Goal: Task Accomplishment & Management: Use online tool/utility

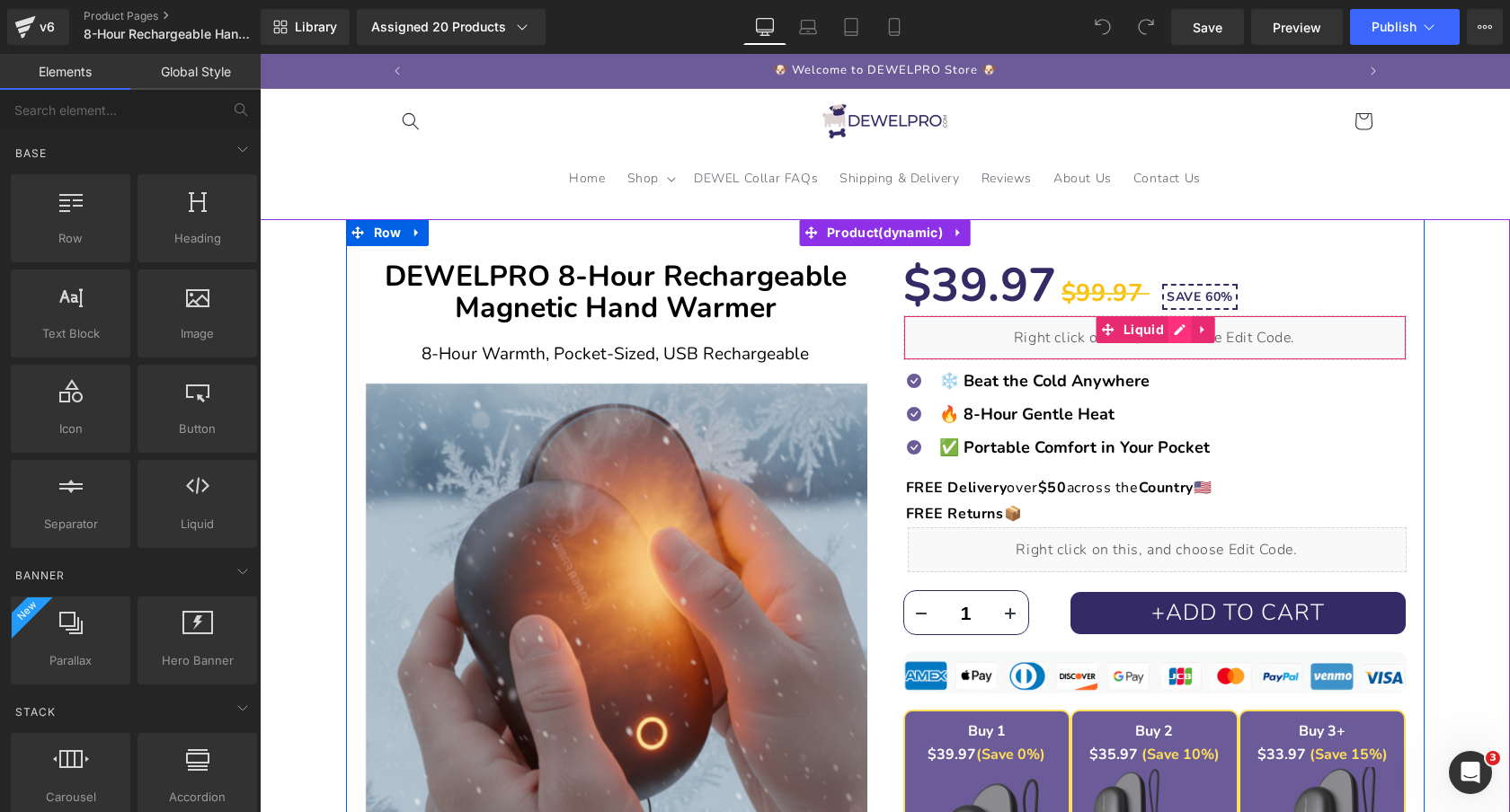
click at [1177, 328] on div "Liquid" at bounding box center [1156, 338] width 503 height 45
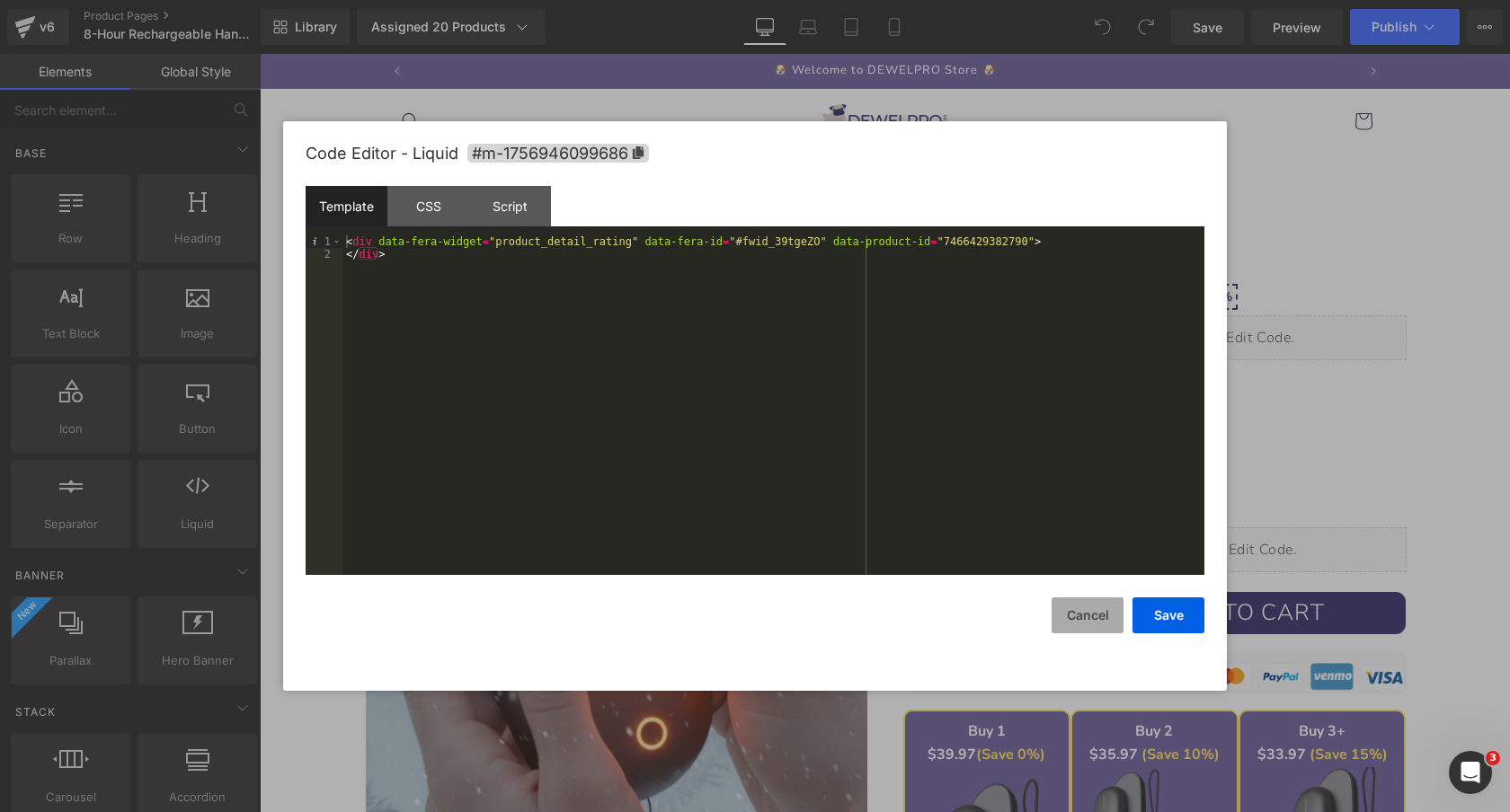
click at [1085, 619] on button "Cancel" at bounding box center [1088, 615] width 72 height 36
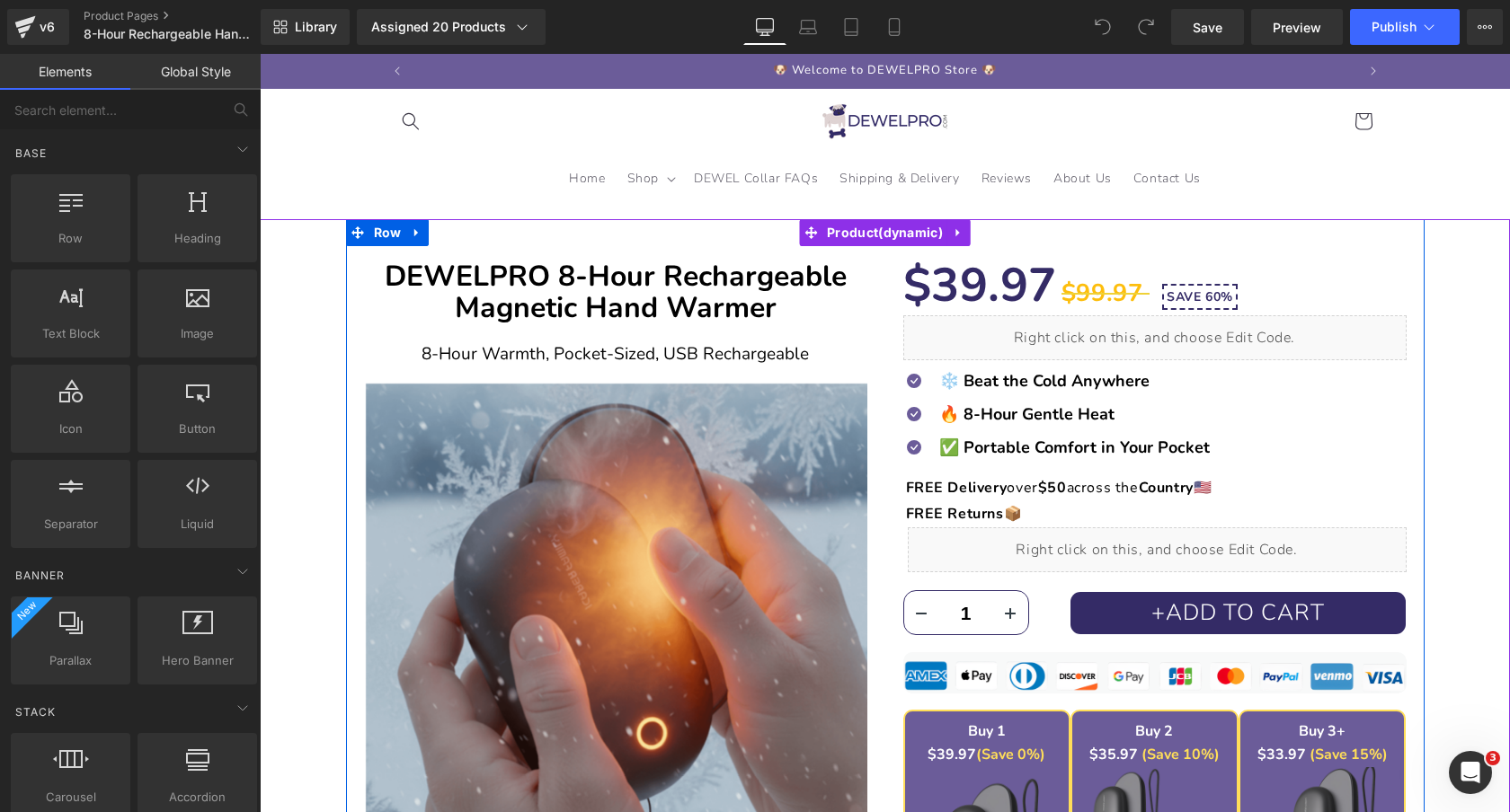
click at [1183, 543] on div "Liquid" at bounding box center [1157, 549] width 499 height 45
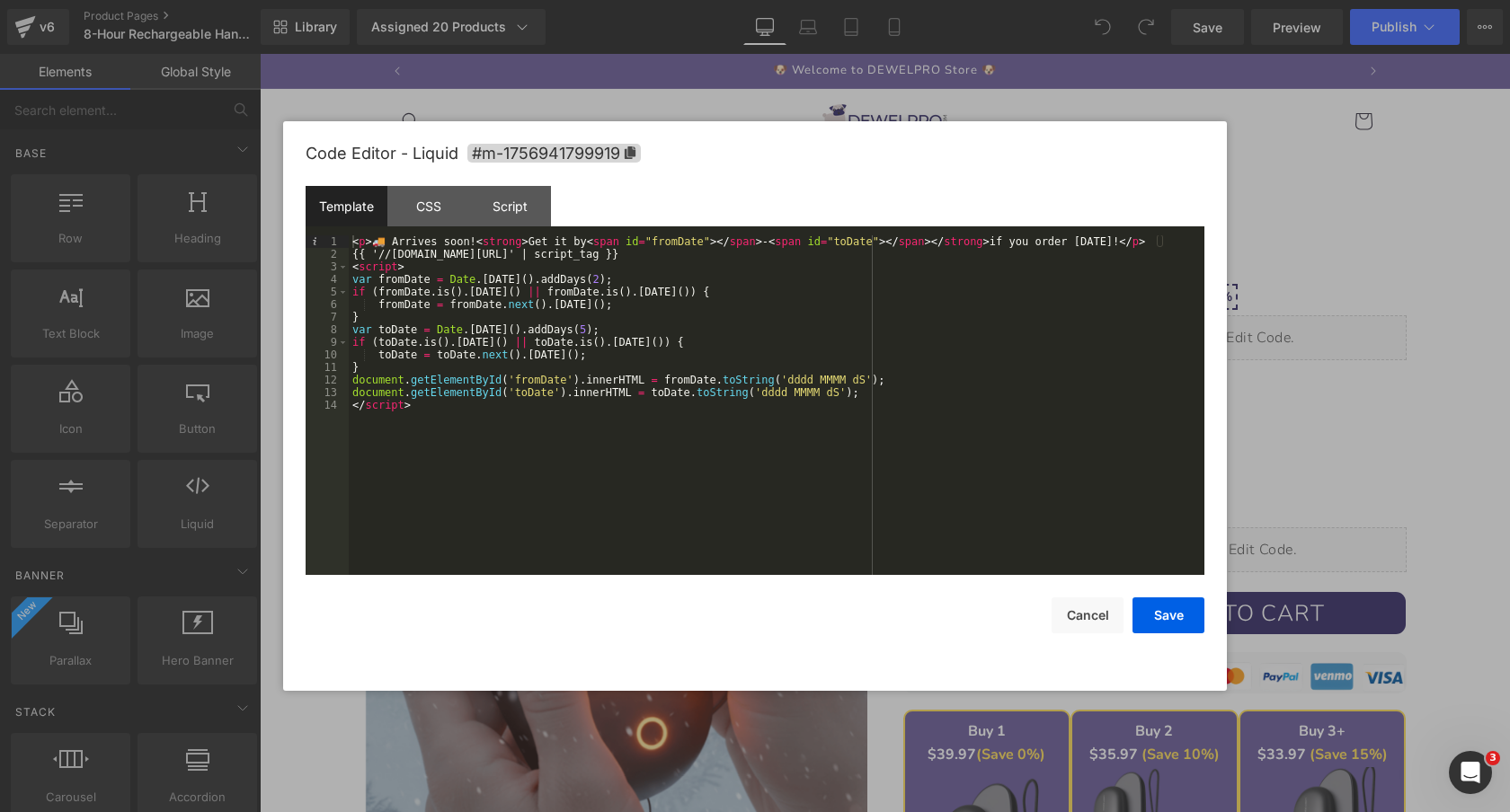
click at [593, 279] on div "< p > 🚚 Arrives soon! < strong > Get it by < span id = "fromDate" > </ span > -…" at bounding box center [776, 418] width 856 height 364
click at [578, 326] on div "< p > 🚚 Arrives soon! < strong > Get it by < span id = "fromDate" > </ span > -…" at bounding box center [776, 418] width 856 height 364
click at [1173, 615] on button "Save" at bounding box center [1169, 615] width 72 height 36
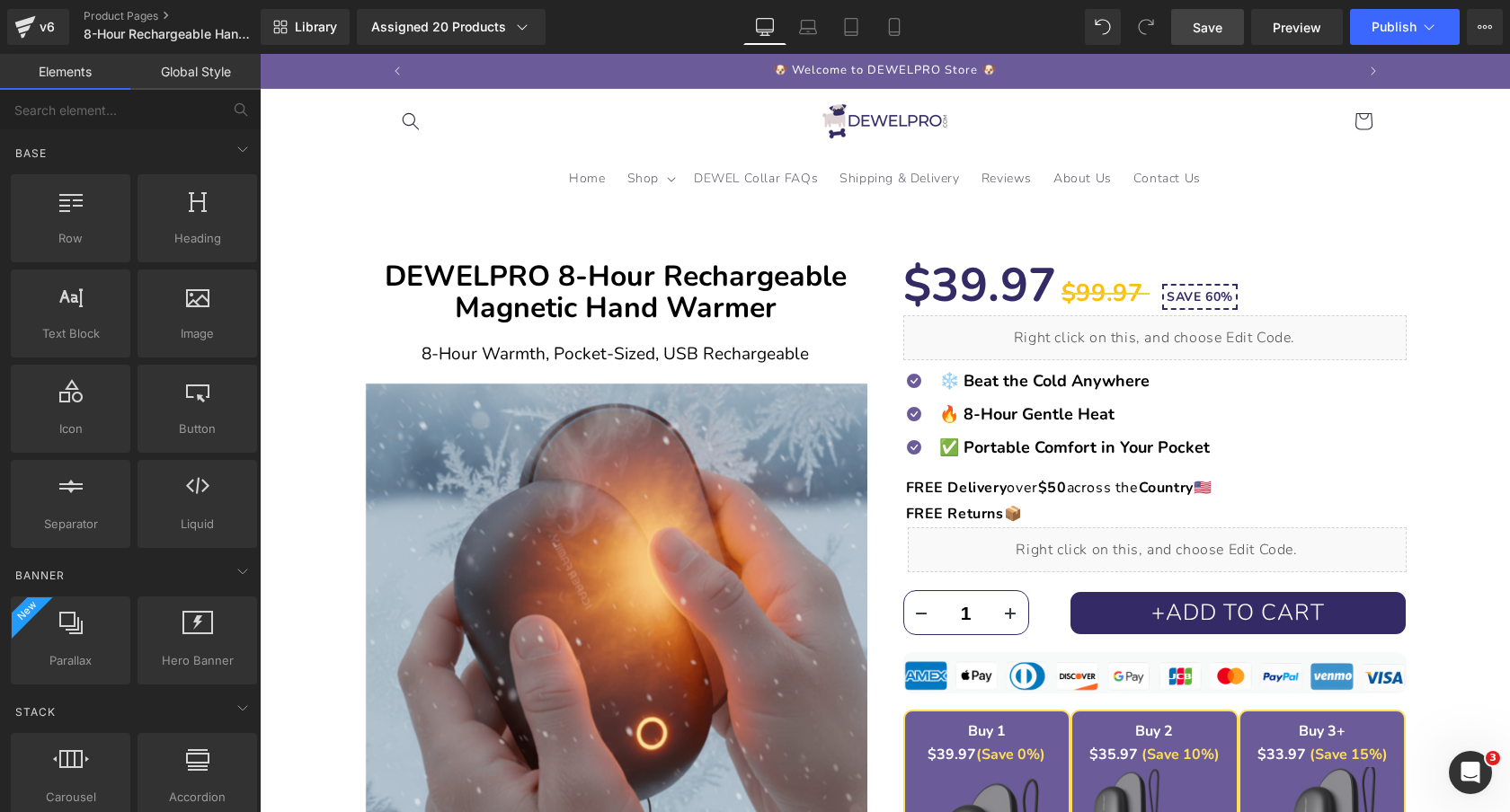
click at [1221, 16] on link "Save" at bounding box center [1207, 27] width 73 height 36
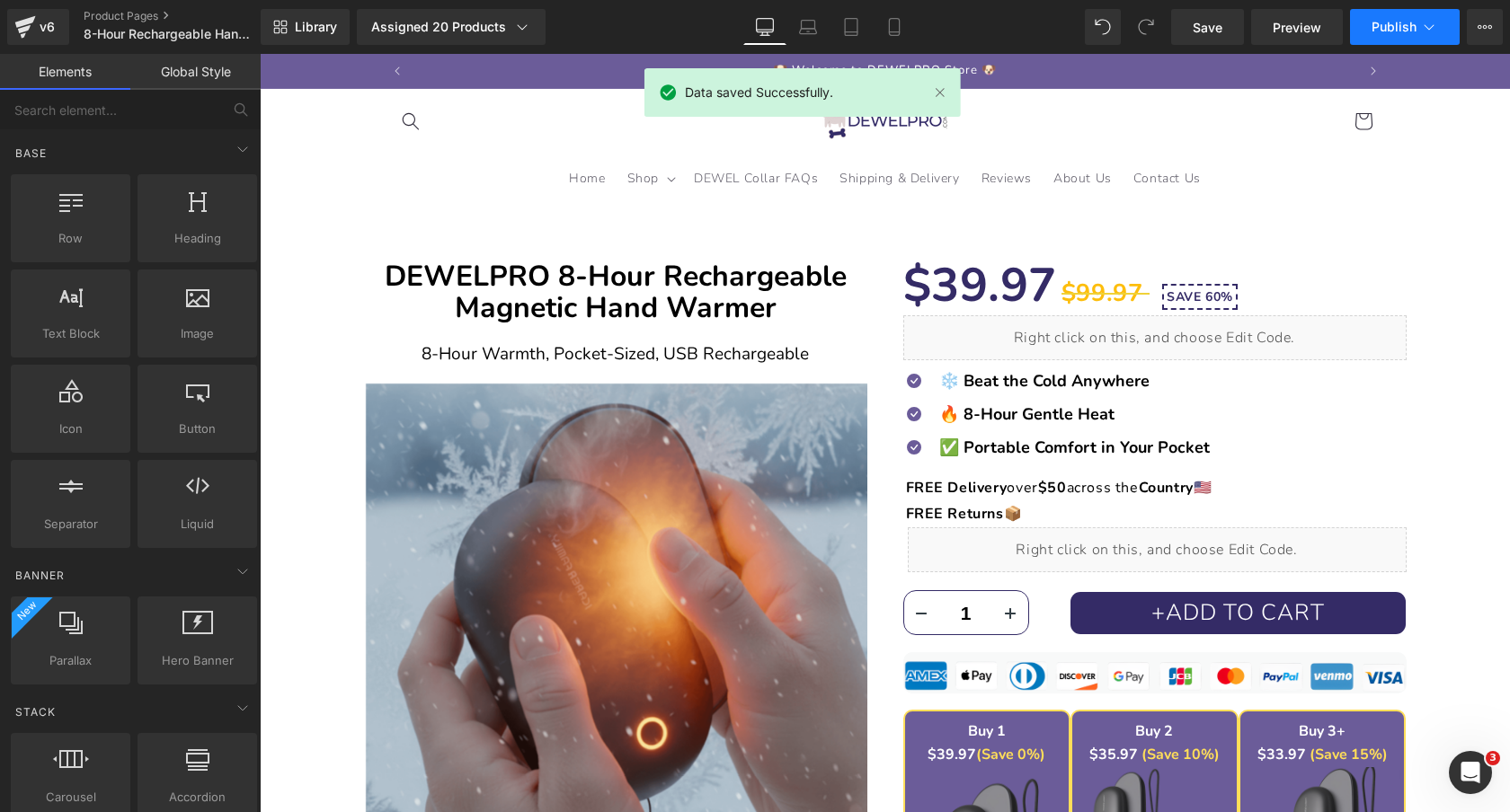
click at [1401, 30] on span "Publish" at bounding box center [1394, 27] width 45 height 15
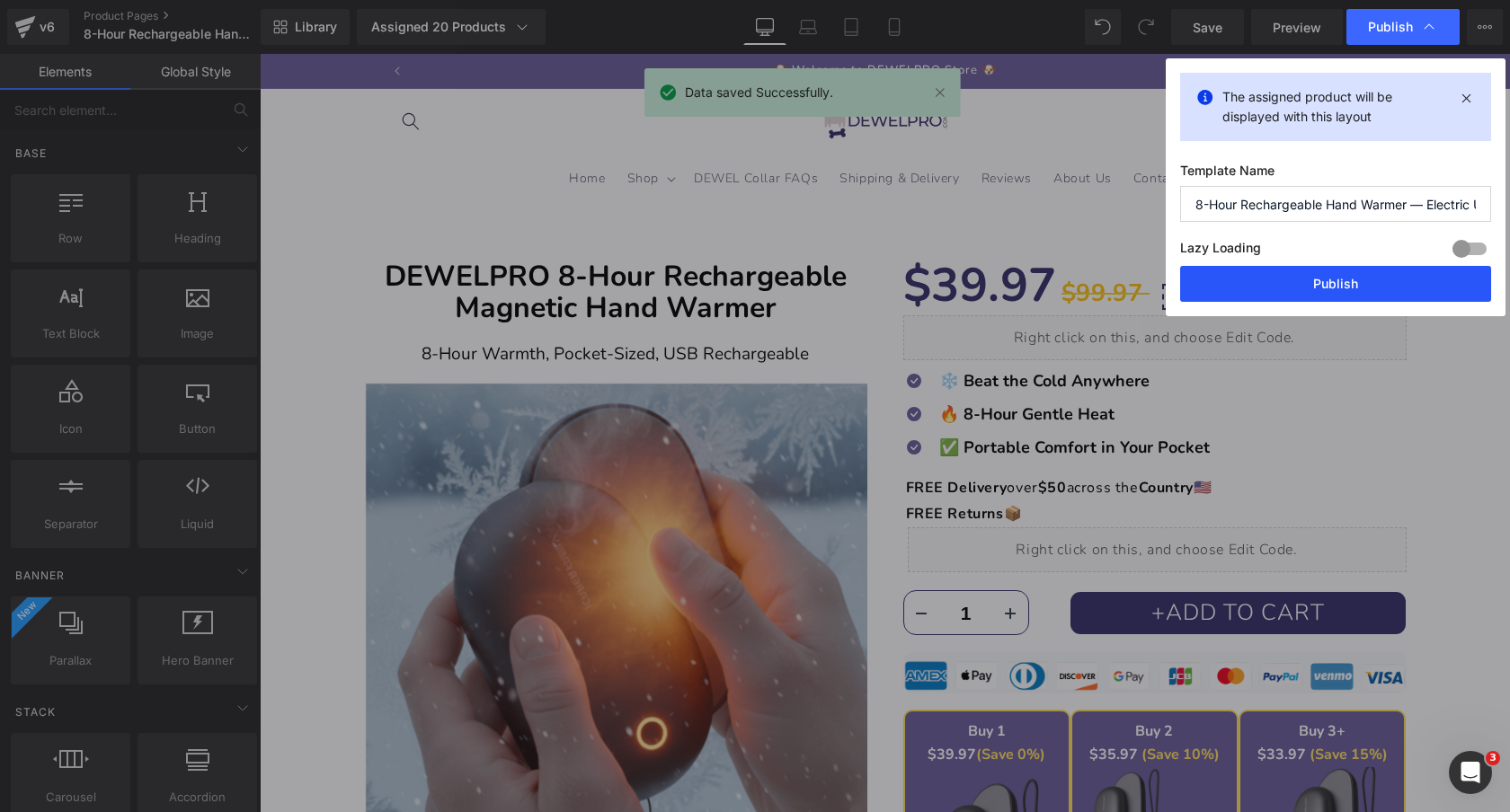
click at [1292, 289] on button "Publish" at bounding box center [1336, 284] width 311 height 36
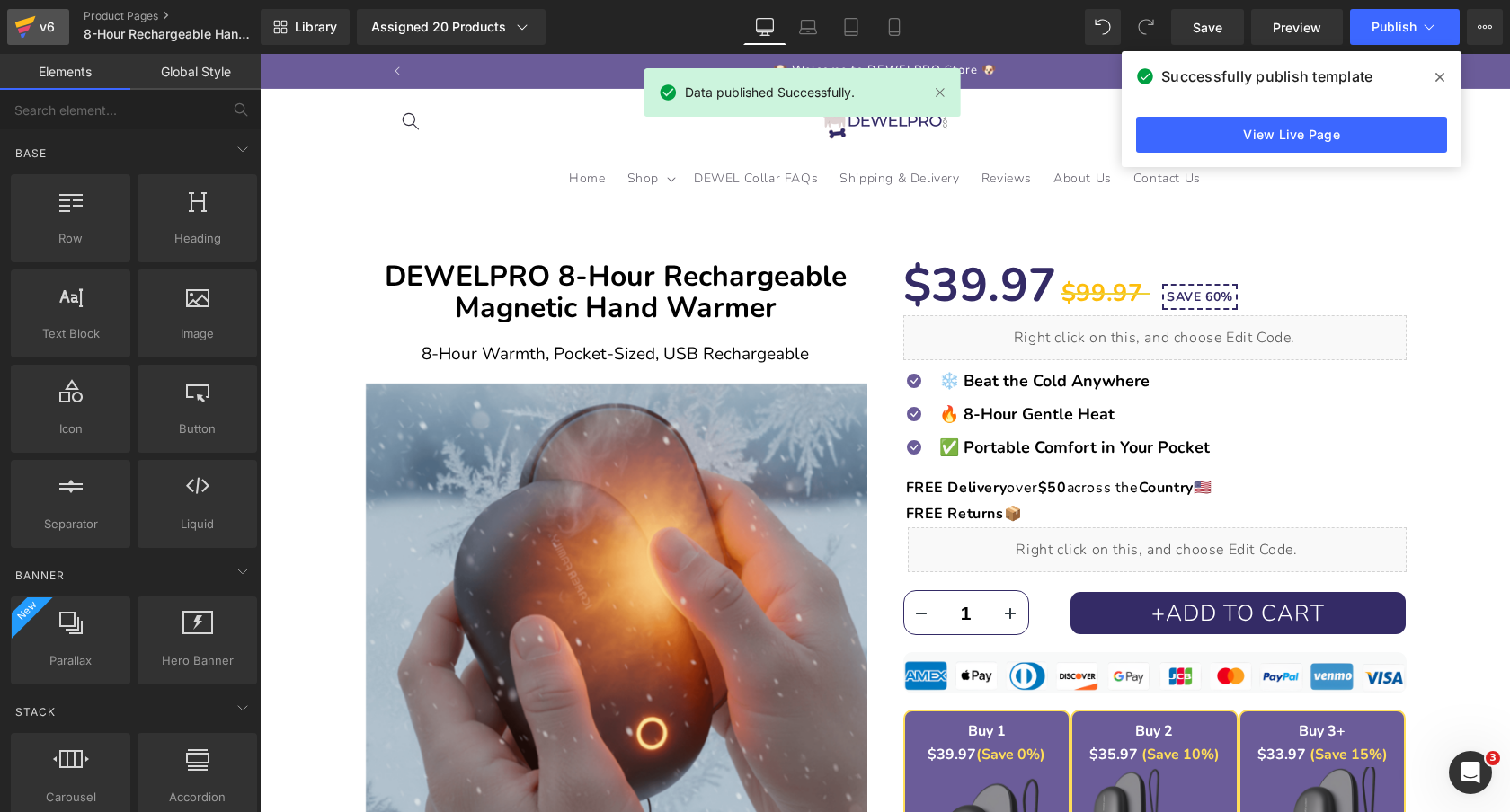
click at [32, 20] on icon at bounding box center [26, 21] width 20 height 12
